Goal: Information Seeking & Learning: Check status

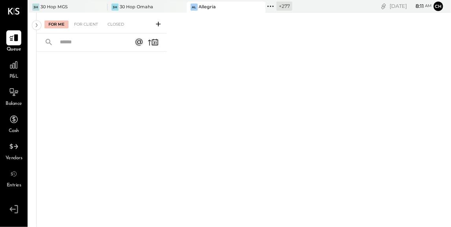
click at [265, 5] on icon at bounding box center [270, 6] width 10 height 10
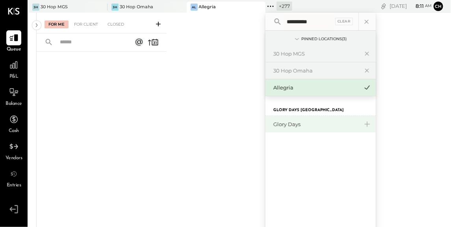
type input "**********"
click at [287, 120] on div "Glory Days" at bounding box center [320, 124] width 110 height 17
click at [287, 123] on div "Glory Days" at bounding box center [315, 124] width 85 height 7
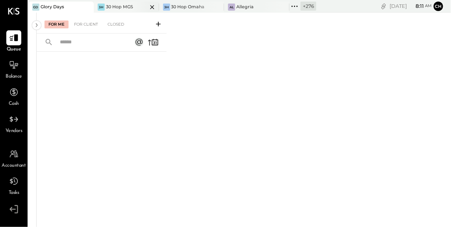
click at [150, 5] on icon at bounding box center [152, 6] width 10 height 9
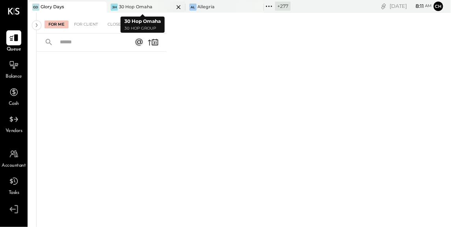
click at [175, 4] on icon at bounding box center [179, 6] width 10 height 9
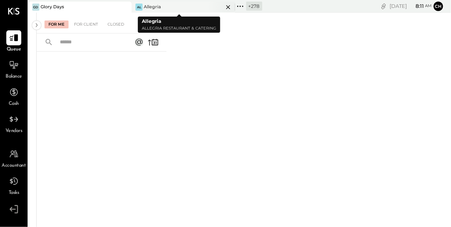
click at [223, 6] on icon at bounding box center [228, 6] width 10 height 9
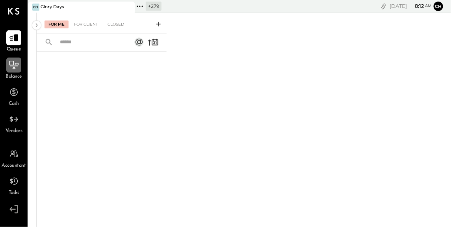
click at [17, 64] on icon at bounding box center [14, 65] width 10 height 10
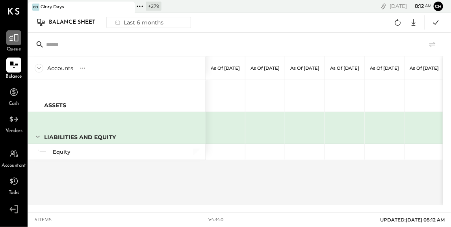
click at [16, 39] on icon at bounding box center [14, 38] width 10 height 10
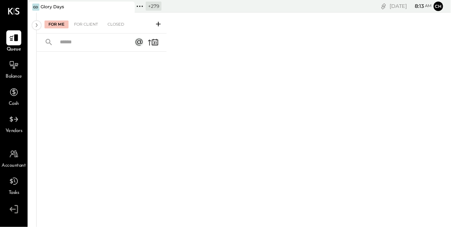
click at [141, 7] on icon at bounding box center [140, 6] width 10 height 10
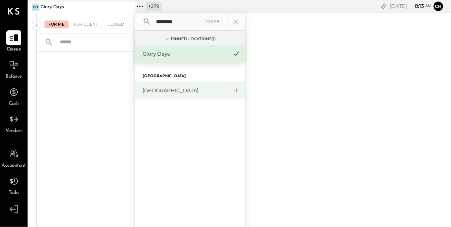
type input "********"
click at [159, 87] on div "[GEOGRAPHIC_DATA]" at bounding box center [185, 90] width 85 height 7
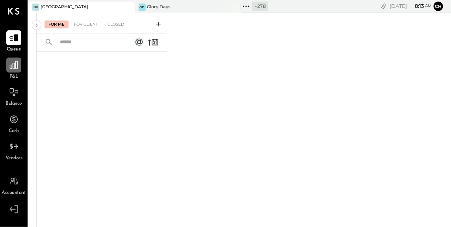
click at [11, 68] on icon at bounding box center [14, 65] width 10 height 10
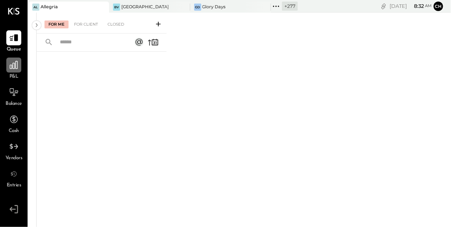
click at [15, 69] on icon at bounding box center [14, 65] width 10 height 10
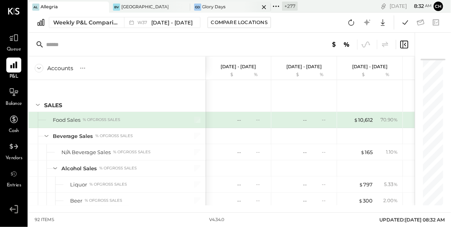
click at [260, 6] on icon at bounding box center [264, 6] width 10 height 9
click at [236, 7] on icon at bounding box center [234, 6] width 10 height 9
click at [138, 7] on icon at bounding box center [140, 6] width 10 height 10
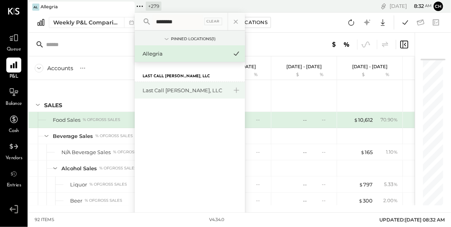
type input "********"
click at [150, 91] on div "Last Call [PERSON_NAME], LLC" at bounding box center [185, 90] width 85 height 7
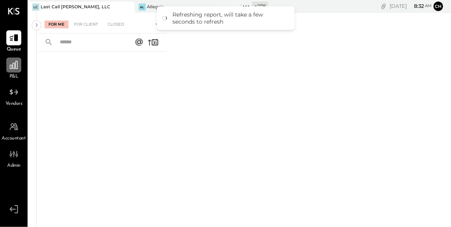
click at [13, 65] on icon at bounding box center [14, 65] width 8 height 8
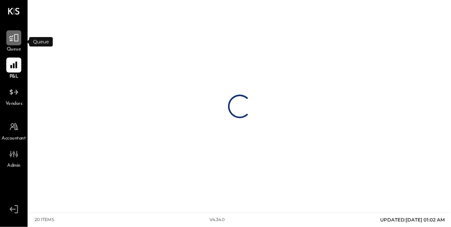
click at [14, 37] on icon at bounding box center [13, 37] width 9 height 7
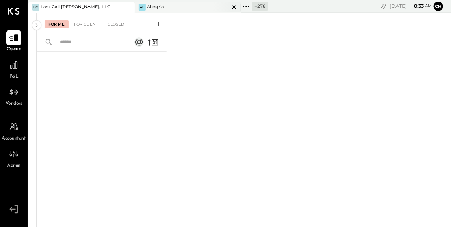
click at [237, 6] on icon at bounding box center [234, 6] width 10 height 9
click at [127, 5] on icon at bounding box center [128, 6] width 10 height 9
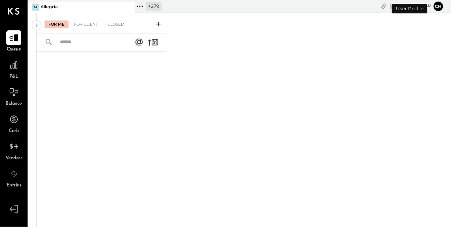
click at [133, 4] on div at bounding box center [121, 7] width 28 height 11
click at [138, 6] on icon at bounding box center [137, 6] width 1 height 1
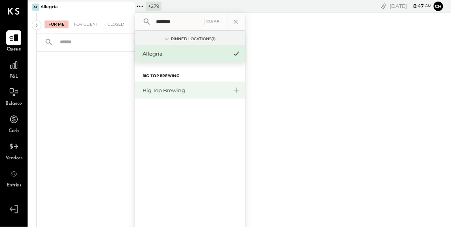
type input "*******"
click at [158, 91] on div "Big Top Brewing" at bounding box center [185, 90] width 85 height 7
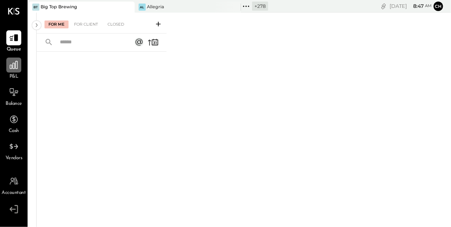
click at [14, 67] on icon at bounding box center [14, 65] width 8 height 8
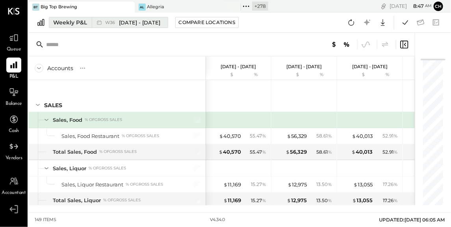
click at [101, 22] on icon at bounding box center [99, 23] width 8 height 8
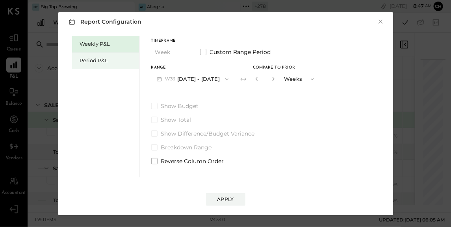
click at [113, 57] on div "Period P&L" at bounding box center [107, 60] width 55 height 7
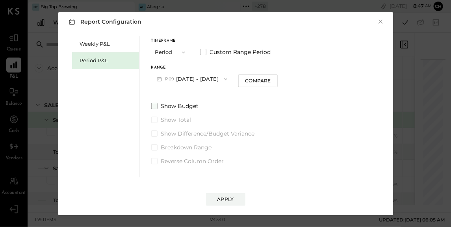
click at [156, 106] on span at bounding box center [154, 106] width 6 height 6
click at [223, 197] on div "Apply" at bounding box center [225, 199] width 17 height 7
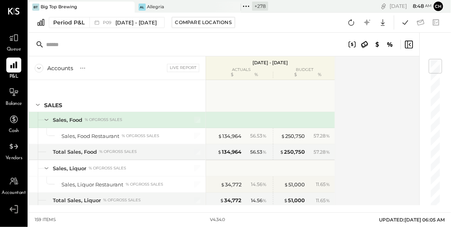
click at [126, 7] on icon at bounding box center [128, 6] width 10 height 9
